Goal: Task Accomplishment & Management: Manage account settings

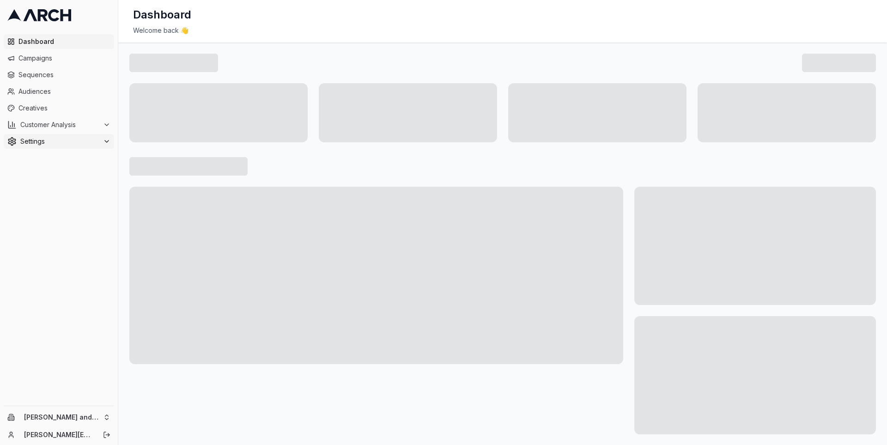
click at [102, 138] on div "Settings" at bounding box center [58, 141] width 103 height 9
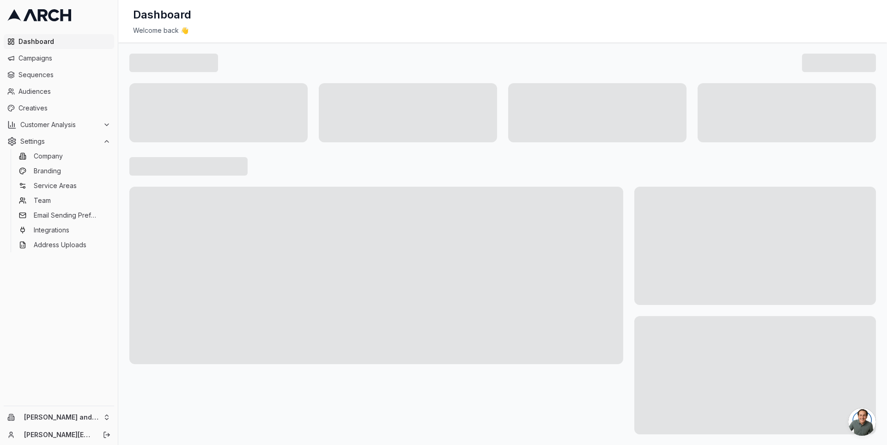
click at [73, 324] on div "Dashboard Campaigns Sequences Audiences Creatives Customer Analysis Settings Co…" at bounding box center [59, 218] width 118 height 375
click at [104, 434] on icon "Log out" at bounding box center [105, 435] width 2 height 6
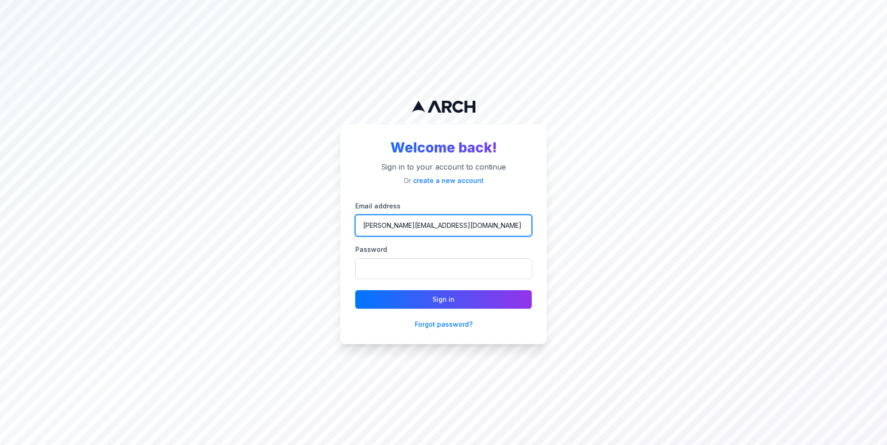
click at [441, 228] on input "[PERSON_NAME][EMAIL_ADDRESS][DOMAIN_NAME]" at bounding box center [443, 225] width 177 height 21
type input "jimmy@getarch.com"
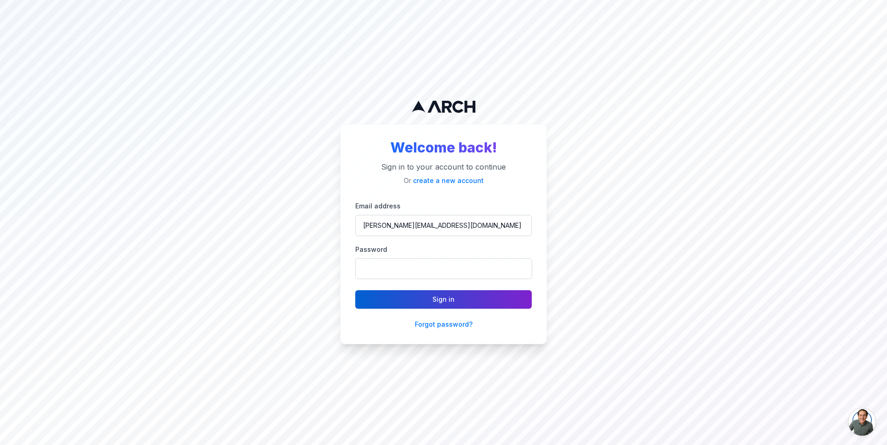
click at [443, 300] on button "Sign in" at bounding box center [443, 299] width 177 height 18
